Goal: Task Accomplishment & Management: Manage account settings

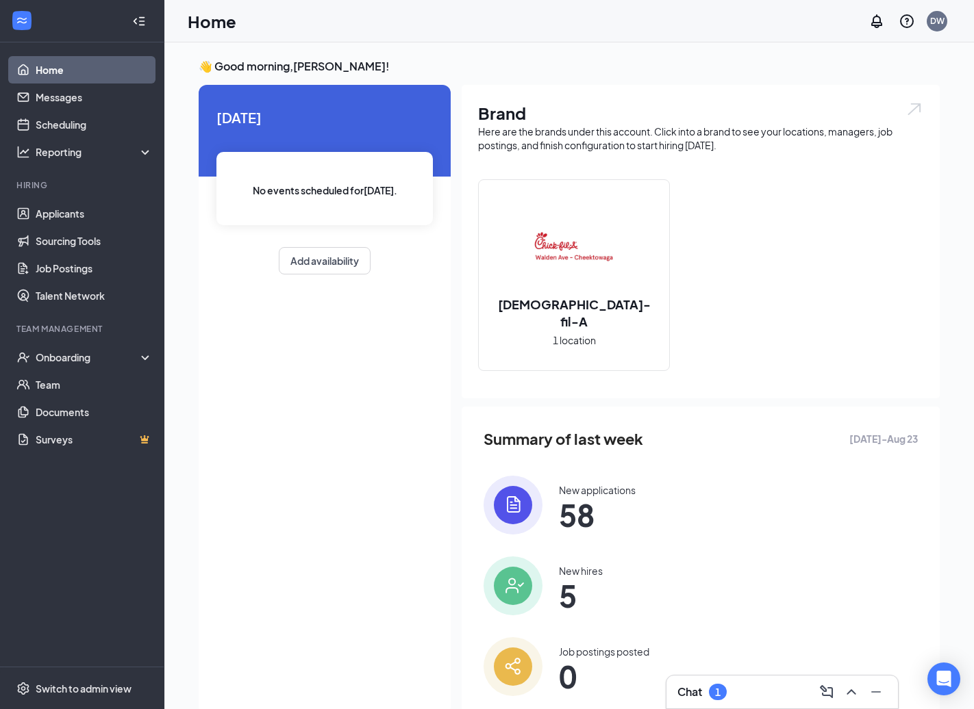
click at [749, 688] on div "Chat 1" at bounding box center [782, 692] width 210 height 22
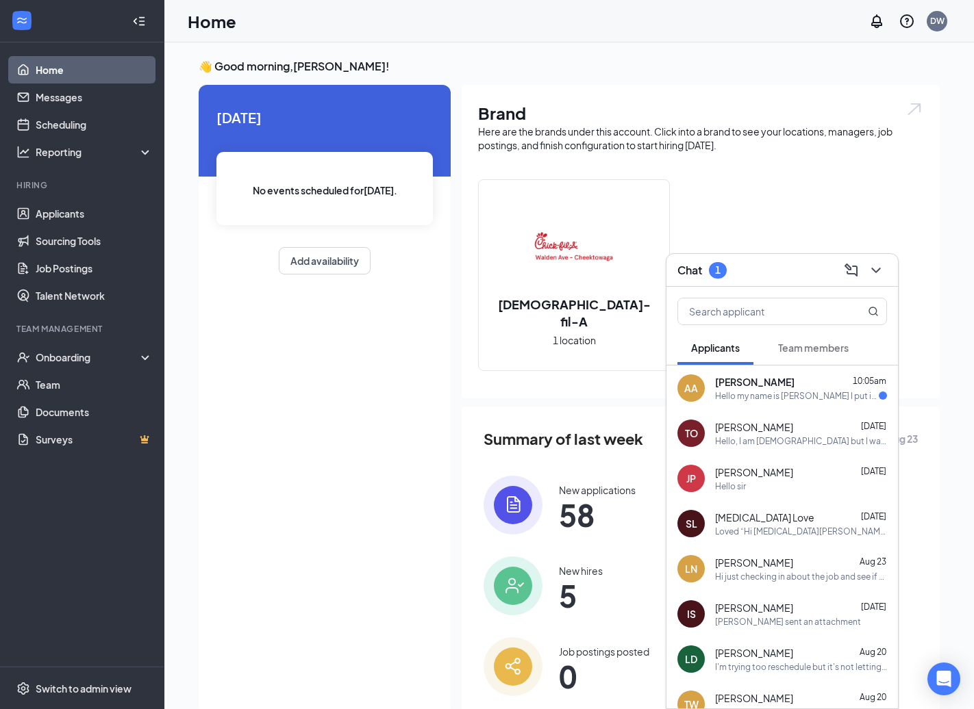
click at [783, 387] on div "Amiah Allison 10:05am" at bounding box center [801, 382] width 172 height 14
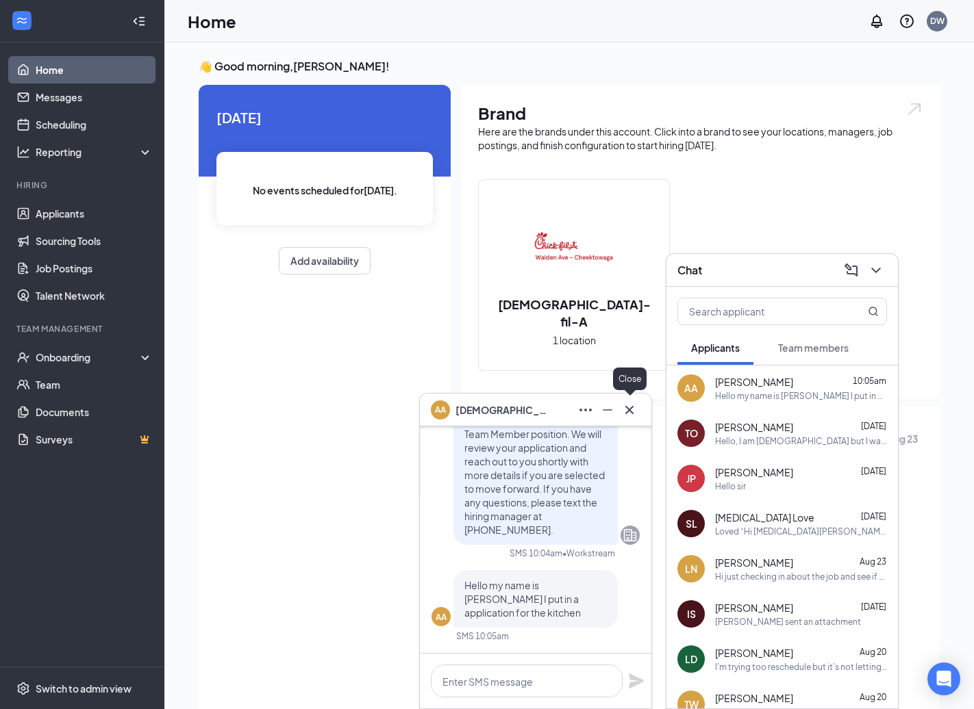
drag, startPoint x: 630, startPoint y: 414, endPoint x: 669, endPoint y: 387, distance: 47.3
click at [631, 413] on icon "Cross" at bounding box center [629, 410] width 16 height 16
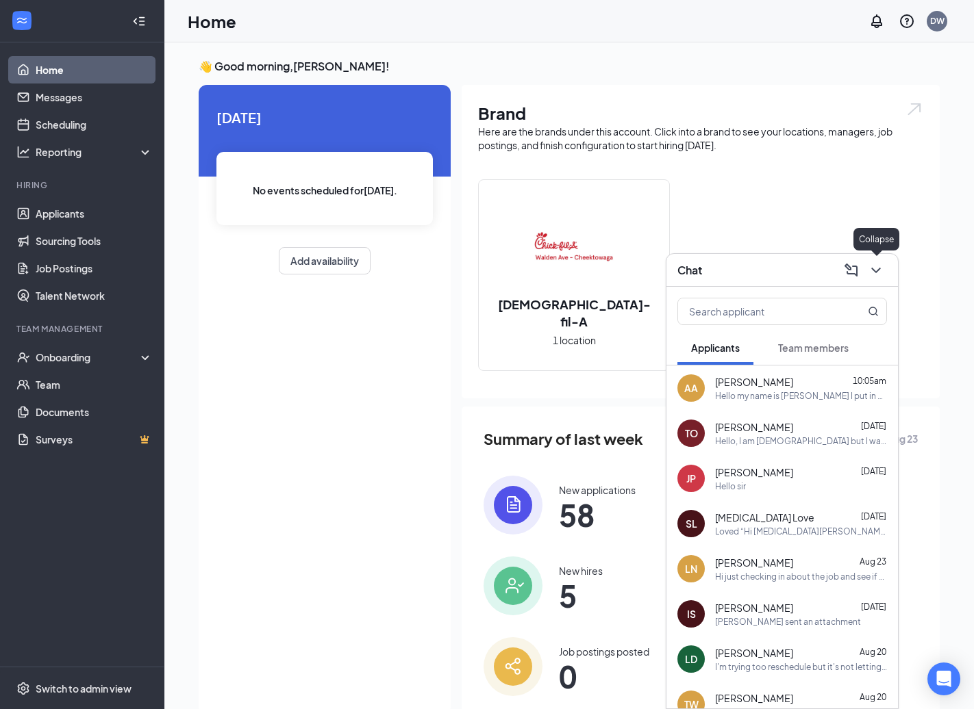
click at [879, 273] on icon "ChevronDown" at bounding box center [876, 270] width 16 height 16
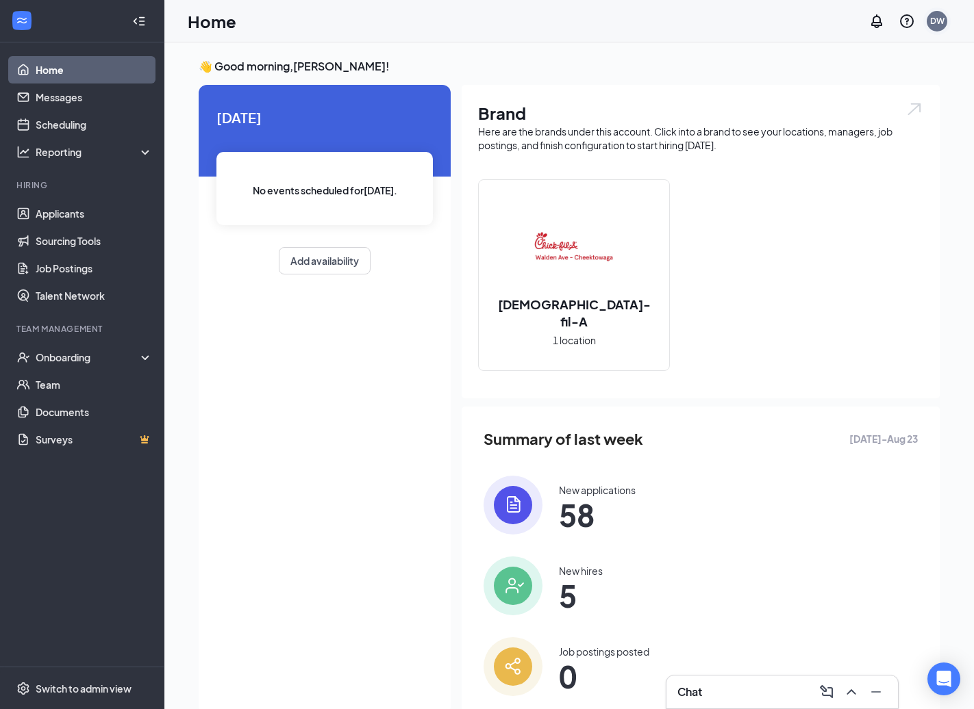
click at [946, 19] on div "DW" at bounding box center [936, 21] width 21 height 21
click at [814, 204] on div "Log out" at bounding box center [868, 210] width 148 height 14
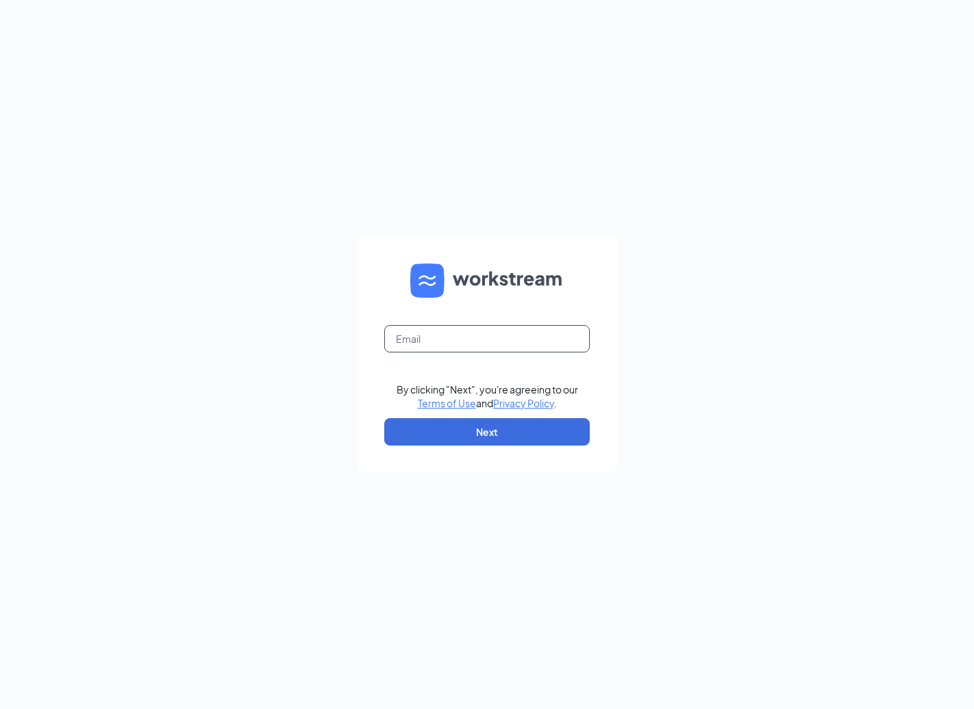
drag, startPoint x: 500, startPoint y: 338, endPoint x: 493, endPoint y: 335, distance: 7.4
click at [493, 335] on input "text" at bounding box center [486, 338] width 205 height 27
type input "dana.cfa@gmail.com"
click at [474, 444] on button "Next" at bounding box center [486, 431] width 205 height 27
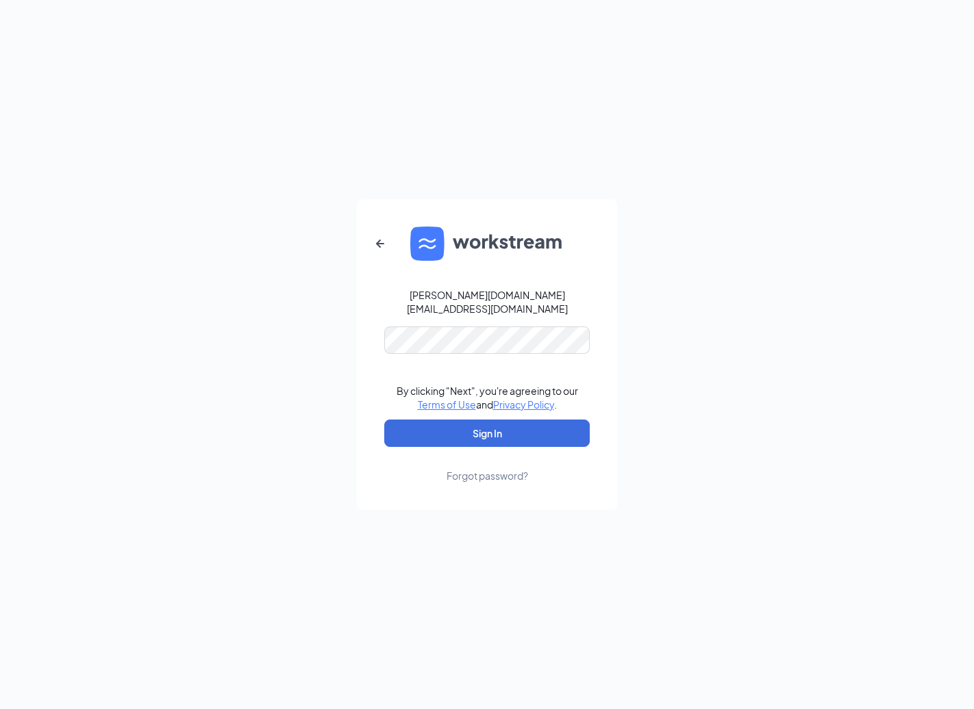
click at [487, 427] on button "Sign In" at bounding box center [486, 433] width 205 height 27
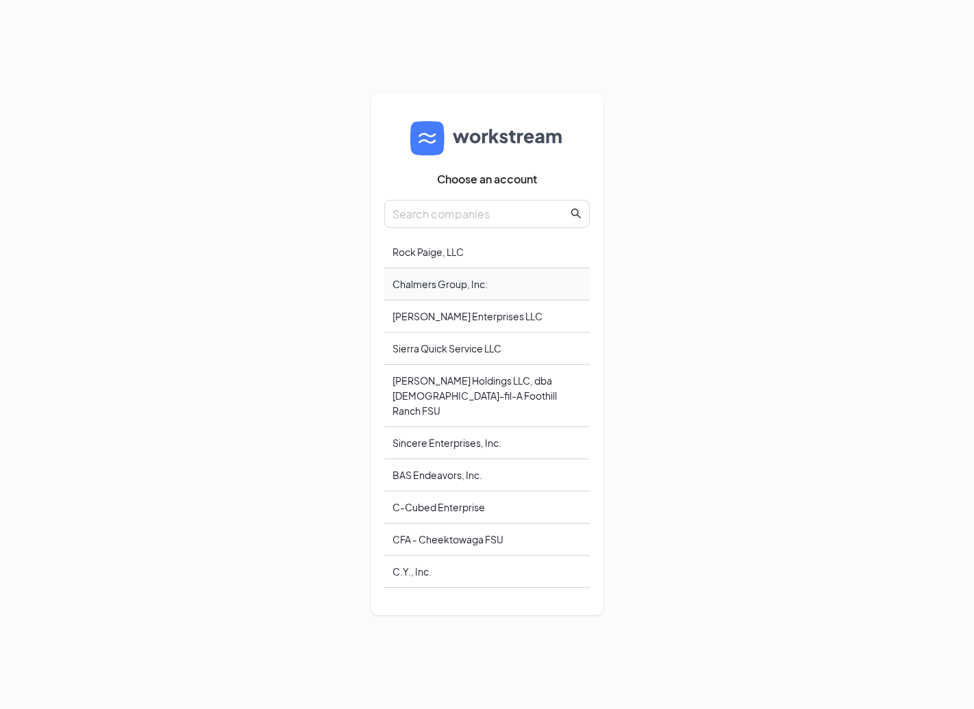
click at [431, 296] on div "Chalmers Group, Inc." at bounding box center [486, 284] width 205 height 32
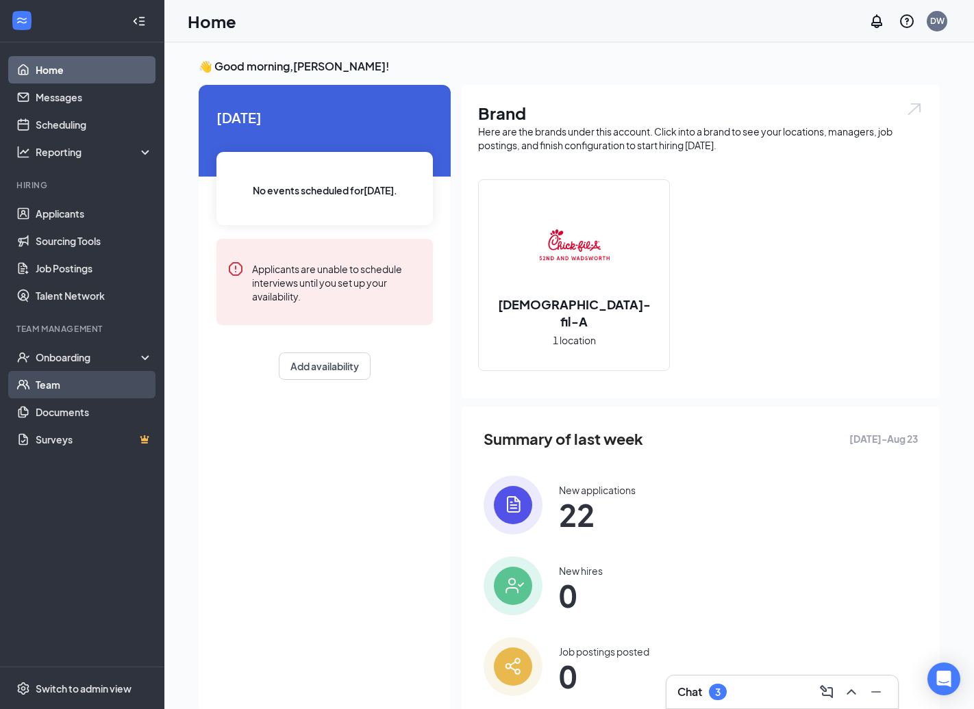
click at [68, 388] on link "Team" at bounding box center [94, 384] width 117 height 27
